Goal: Task Accomplishment & Management: Manage account settings

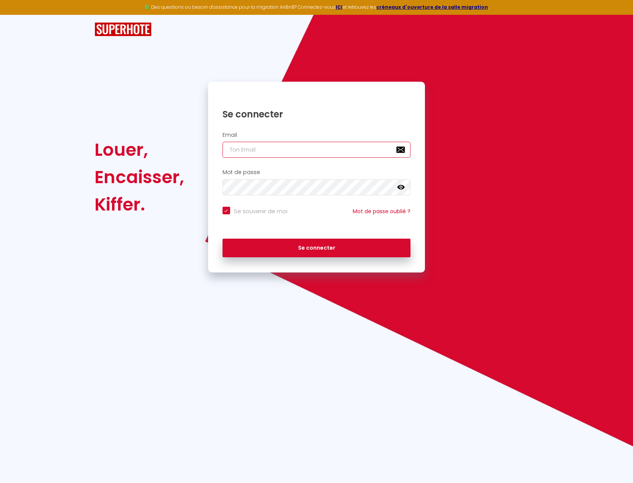
click at [281, 152] on input "email" at bounding box center [317, 150] width 188 height 16
type input "[EMAIL_ADDRESS][DOMAIN_NAME]"
checkbox input "true"
type input "[EMAIL_ADDRESS][DOMAIN_NAME]"
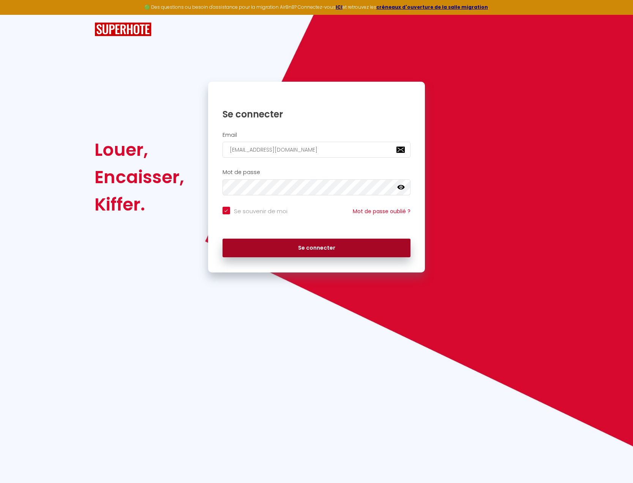
click at [304, 246] on button "Se connecter" at bounding box center [317, 248] width 188 height 19
checkbox input "true"
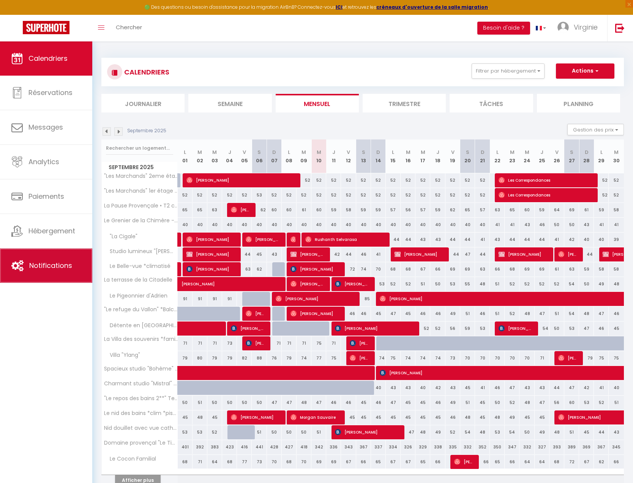
click at [65, 265] on link "Notifications" at bounding box center [46, 265] width 92 height 34
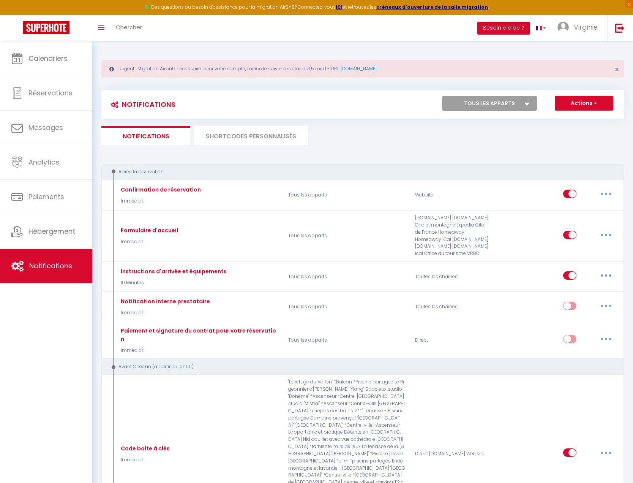
click at [252, 137] on li "SHORTCODES PERSONNALISÉS" at bounding box center [251, 135] width 114 height 19
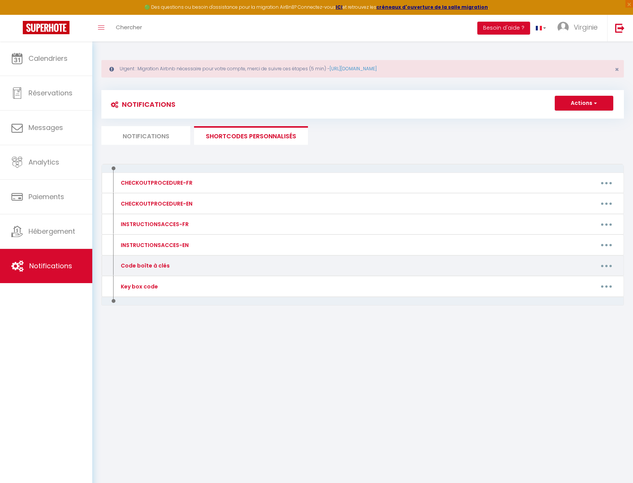
click at [606, 265] on icon "button" at bounding box center [606, 266] width 2 height 2
click at [590, 282] on link "Editer" at bounding box center [587, 282] width 56 height 13
type input "Code boîte à clés"
type textarea "Voici le code de la boîte à clés :"
type textarea "2511"
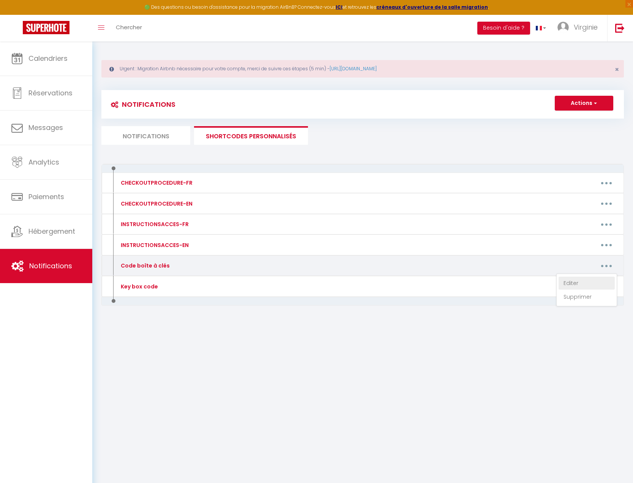
type textarea "2007"
type textarea "2211"
type textarea "1305"
type textarea "1712"
type textarea "1201"
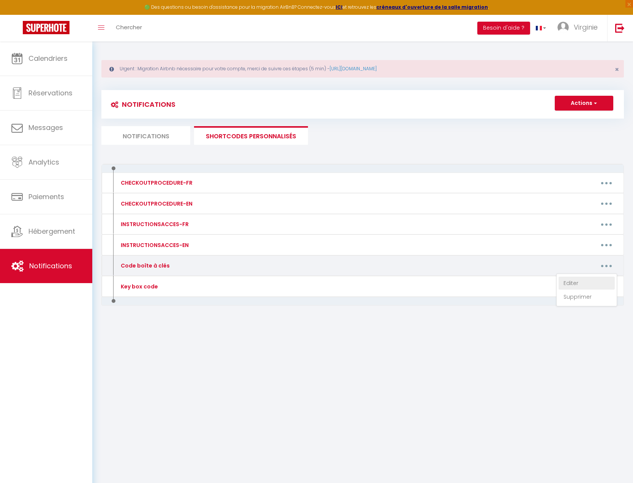
type textarea "2509 Portail : 0987"
type textarea "1012"
type textarea "Portail : 1105 Villa : 0511"
type textarea "9206"
type textarea "3207"
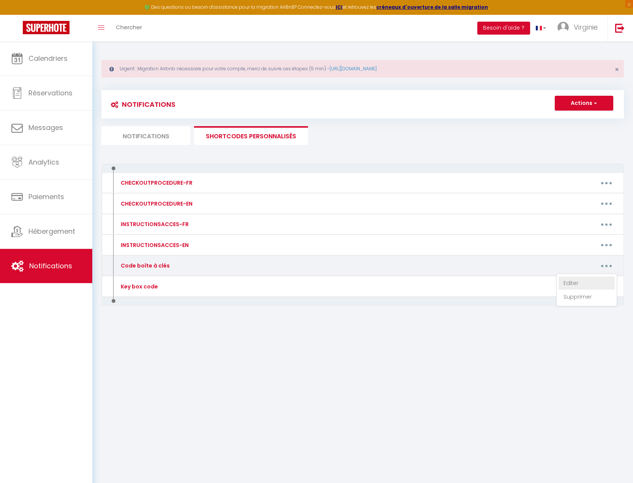
type textarea "1506"
type textarea "8174"
type textarea "0802"
type textarea "0107"
type textarea "1505"
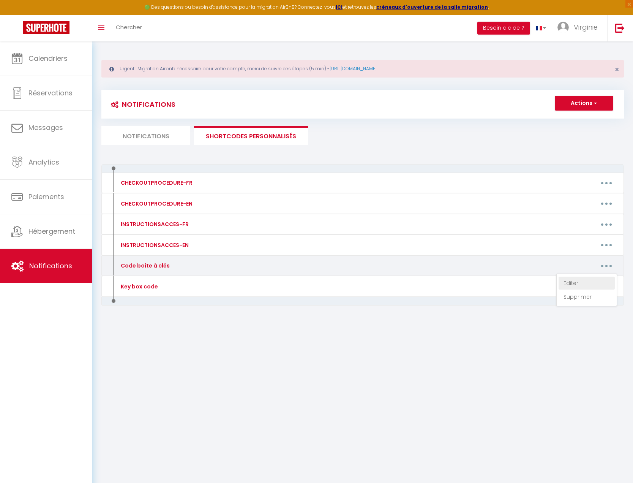
type textarea "6598#"
type textarea "0820"
type textarea "4700"
type textarea "4209"
type textarea "Digicode : 0901 Boîte à clés : 1103"
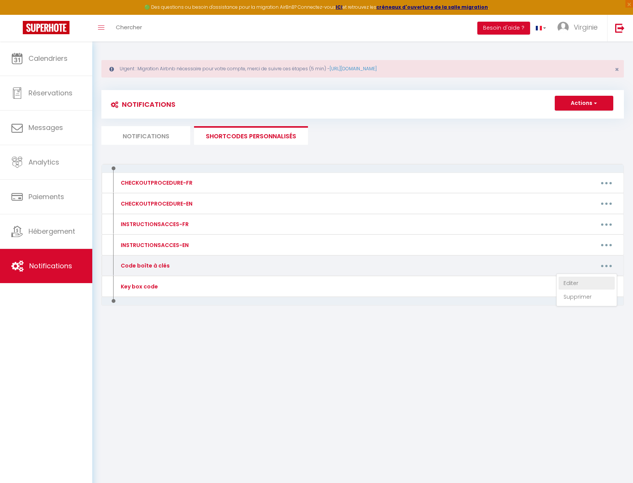
type textarea "879"
type textarea "1404"
type textarea "8848"
type textarea "2306"
type textarea "La clé se trouve dans le pot devant la porte d'entrée"
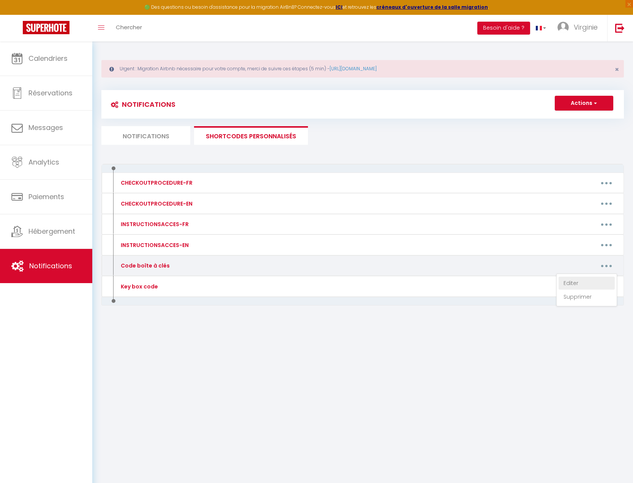
type textarea "1606"
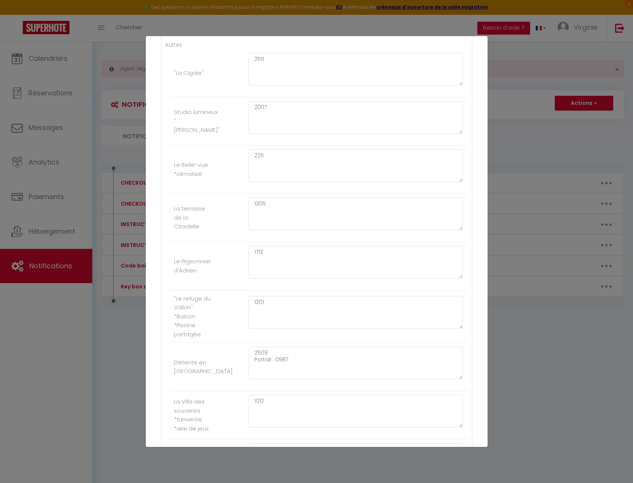
scroll to position [194, 0]
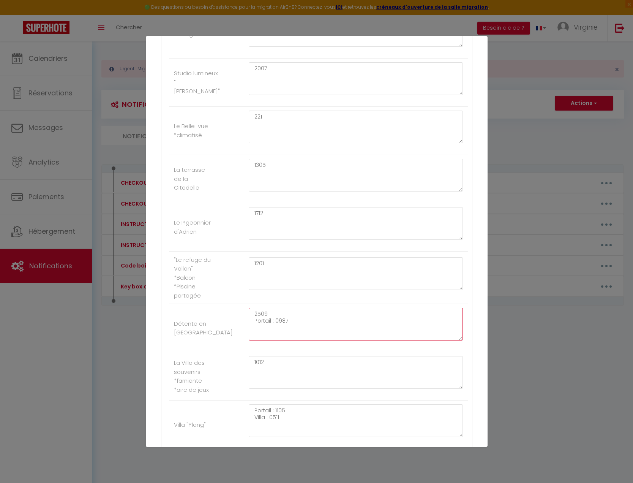
click at [311, 314] on textarea "2509 Portail : 0987" at bounding box center [356, 324] width 215 height 33
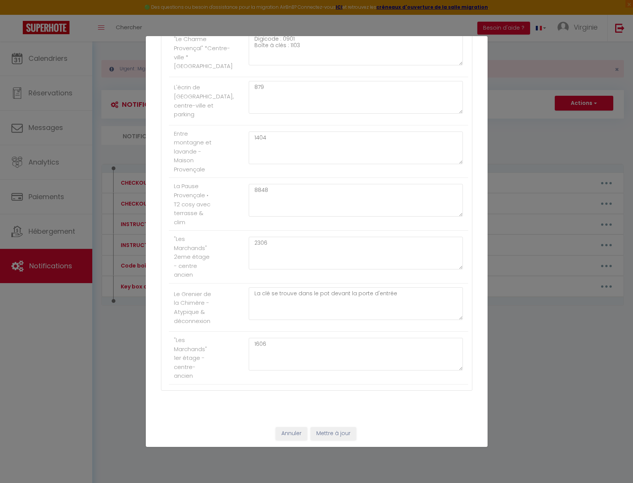
scroll to position [1172, 0]
type textarea "3610 Portail : 0987"
click at [343, 435] on button "Mettre à jour" at bounding box center [334, 432] width 46 height 13
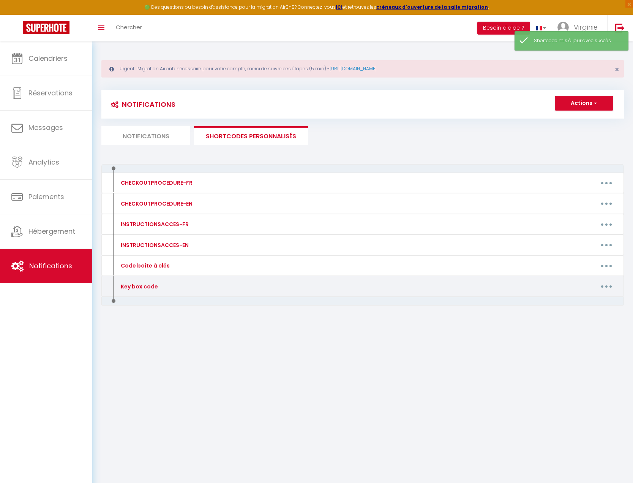
click at [609, 287] on button "button" at bounding box center [606, 286] width 21 height 12
click at [583, 302] on link "Editer" at bounding box center [587, 303] width 56 height 13
type input "Key box code"
type textarea "Here is the code for the key box :"
type textarea "2511"
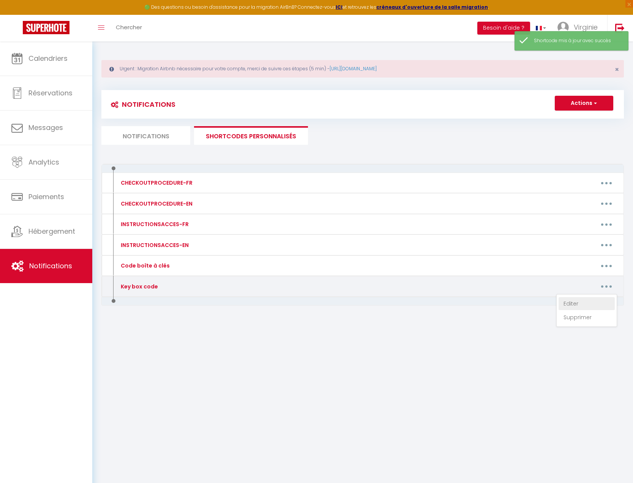
type textarea "2007"
type textarea "2211"
type textarea "1305"
type textarea "1712"
type textarea "1201"
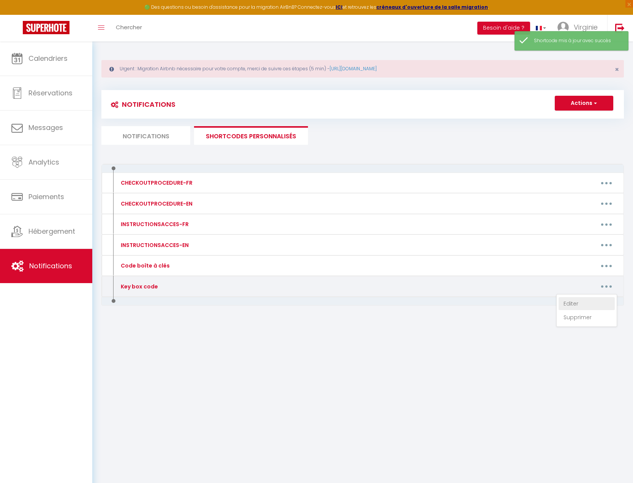
type textarea "2509 Gate : 0987"
type textarea "1012"
type textarea "Portail : 1105 Maison : 0511"
type textarea "9206"
type textarea "3207"
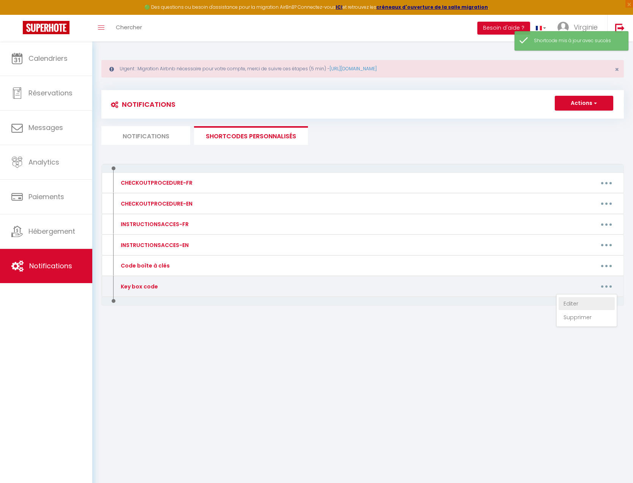
type textarea "1506"
type textarea "8174"
type textarea "0802"
type textarea "0107"
type textarea "1505"
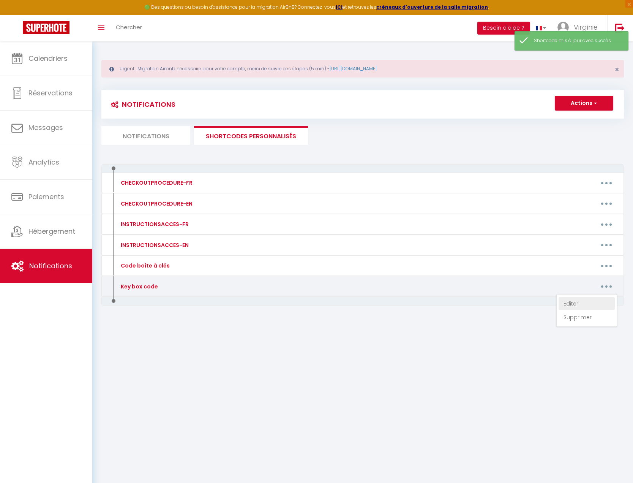
type textarea "6598#"
type textarea "0820"
type textarea "4700"
type textarea "4209"
type textarea "Digicode : 0901 Boîte à clés : 1103"
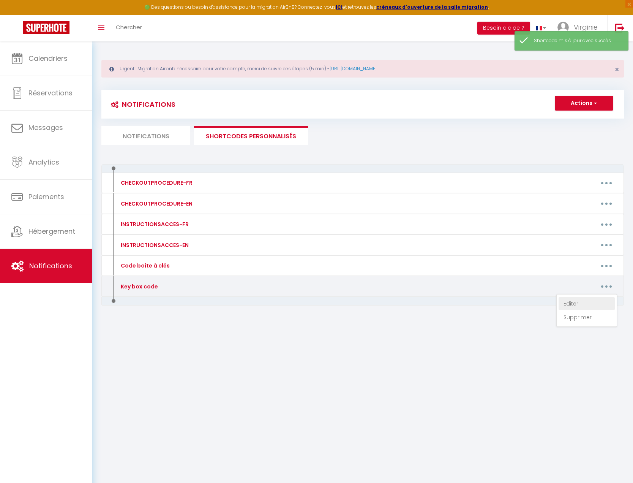
type textarea "879"
type textarea "1404"
type textarea "8848"
type textarea "2306"
type textarea "1606"
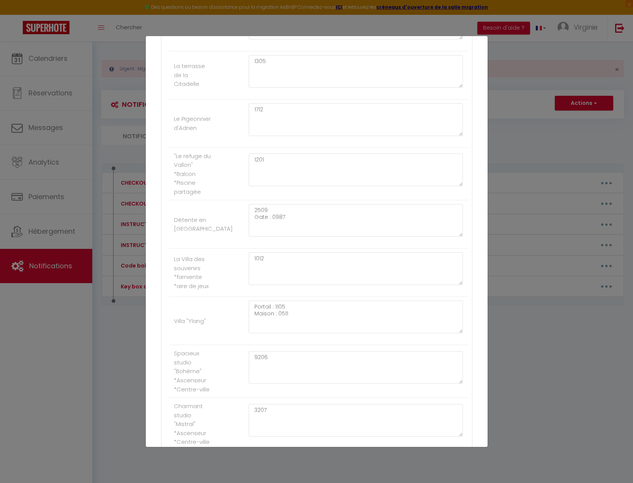
scroll to position [281, 0]
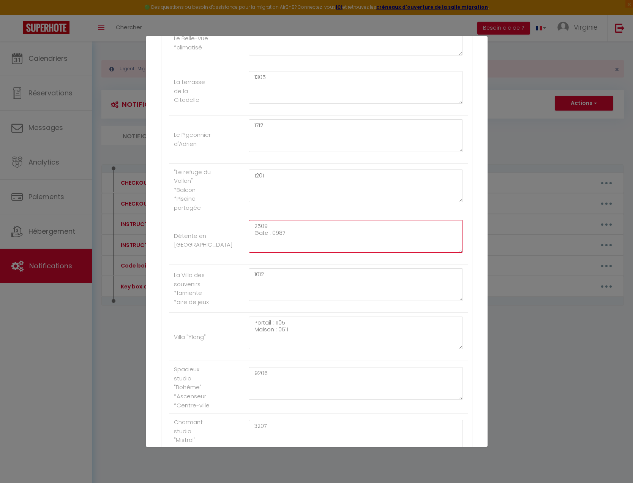
click at [309, 227] on textarea "2509 Gate : 0987" at bounding box center [356, 236] width 215 height 33
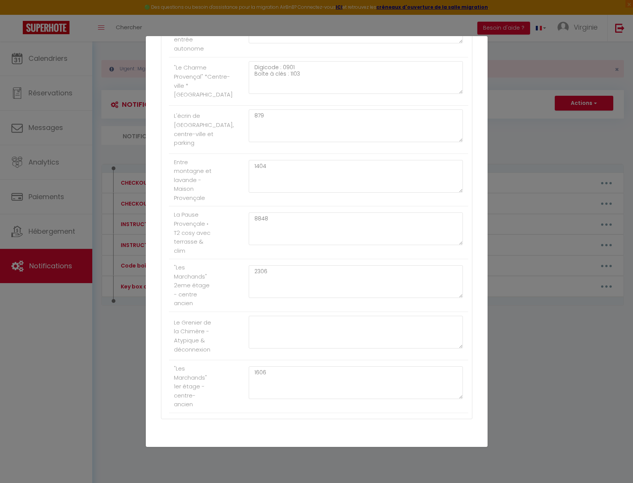
scroll to position [1172, 0]
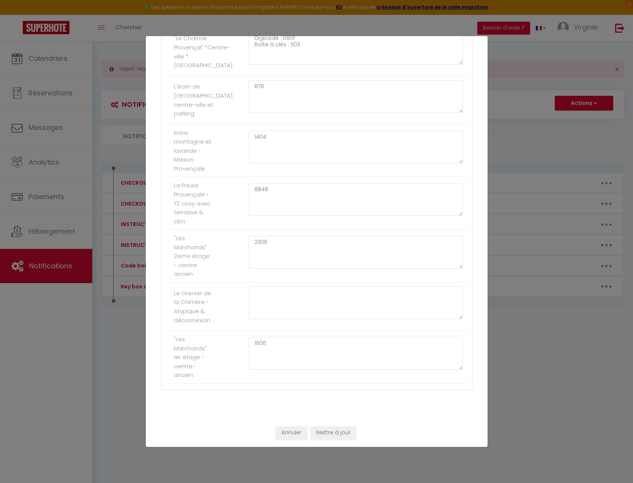
type textarea "3610 Gate : 0987"
click at [343, 433] on button "Mettre à jour" at bounding box center [334, 432] width 46 height 13
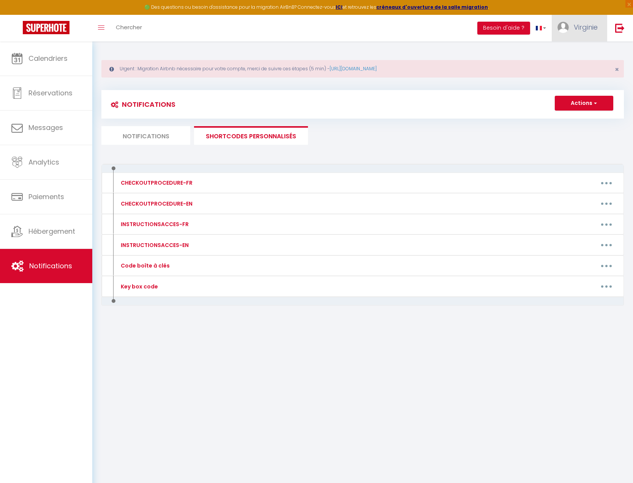
click at [593, 25] on span "Virginie" at bounding box center [586, 26] width 24 height 9
click at [573, 53] on link "Paramètres" at bounding box center [577, 52] width 56 height 13
select select "fr"
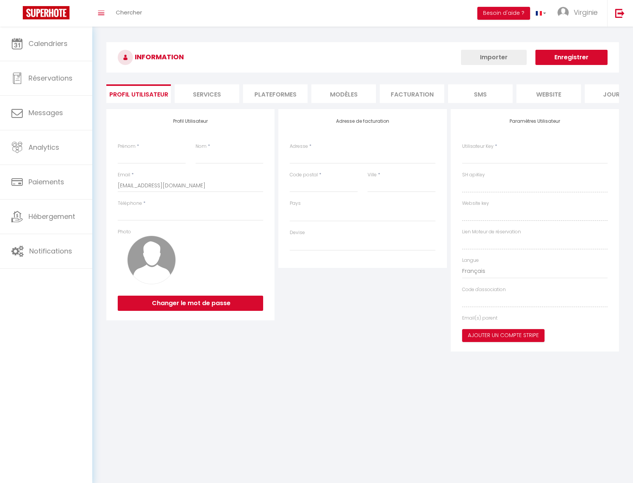
type input "Virginie"
type input "Bouazzaoui"
type input "0624053372"
type input "[STREET_ADDRESS]"
type input "04310"
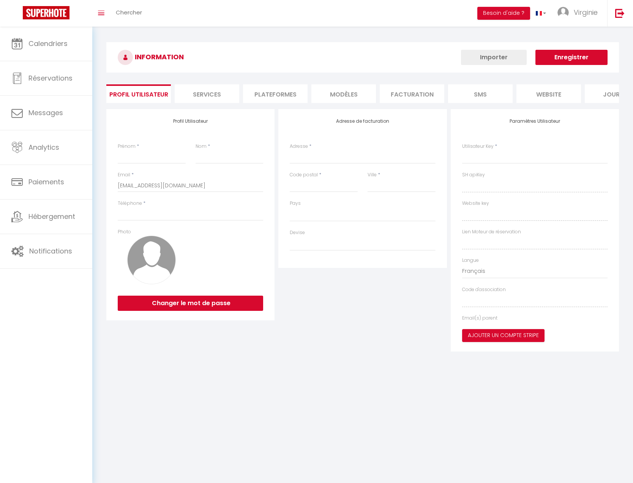
type input "Peyruis"
type input "3Mk5yJjQQxaQPOG7vYjgQGnjy"
type input "lUtN1QIRm1lxdCmLjSIp21uPh"
type input "[URL][DOMAIN_NAME]"
select select "28"
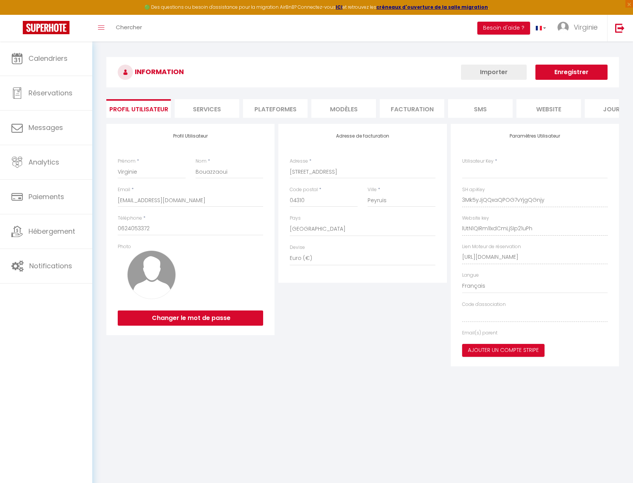
type input "3Mk5yJjQQxaQPOG7vYjgQGnjy"
type input "lUtN1QIRm1lxdCmLjSIp21uPh"
type input "[URL][DOMAIN_NAME]"
select select "fr"
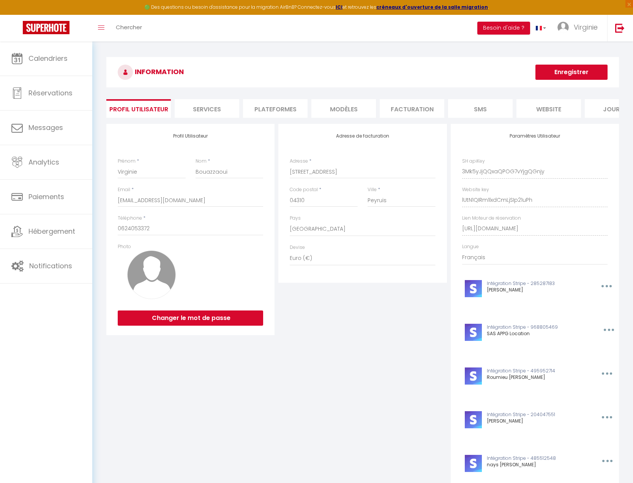
click at [291, 104] on li "Plateformes" at bounding box center [275, 108] width 65 height 19
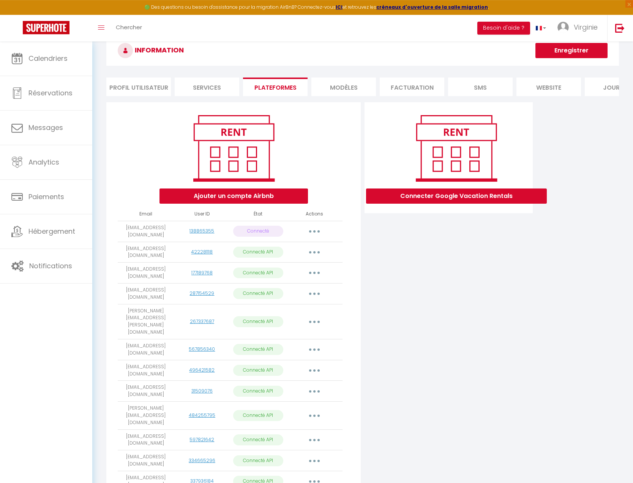
scroll to position [172, 0]
